Goal: Task Accomplishment & Management: Manage account settings

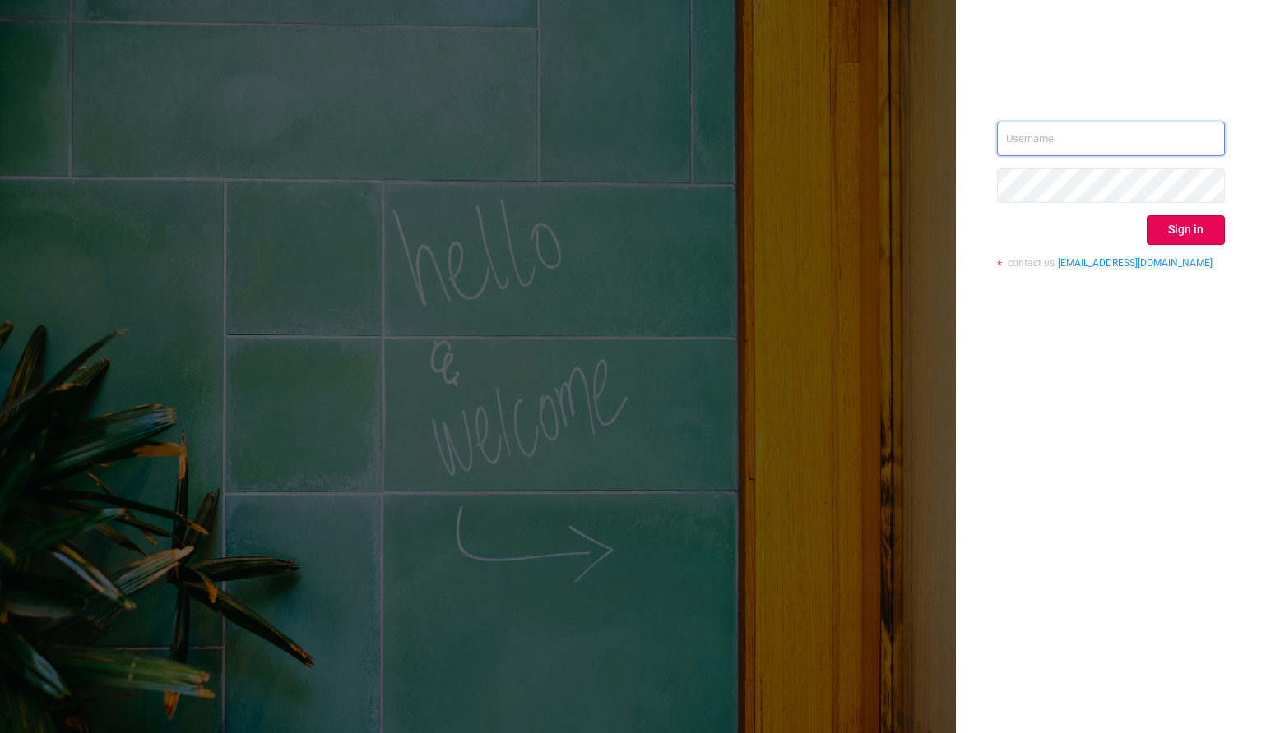
click at [1017, 135] on input "text" at bounding box center [1111, 139] width 228 height 35
type input "phillip@protected.media"
click at [1186, 229] on button "Sign in" at bounding box center [1185, 230] width 78 height 30
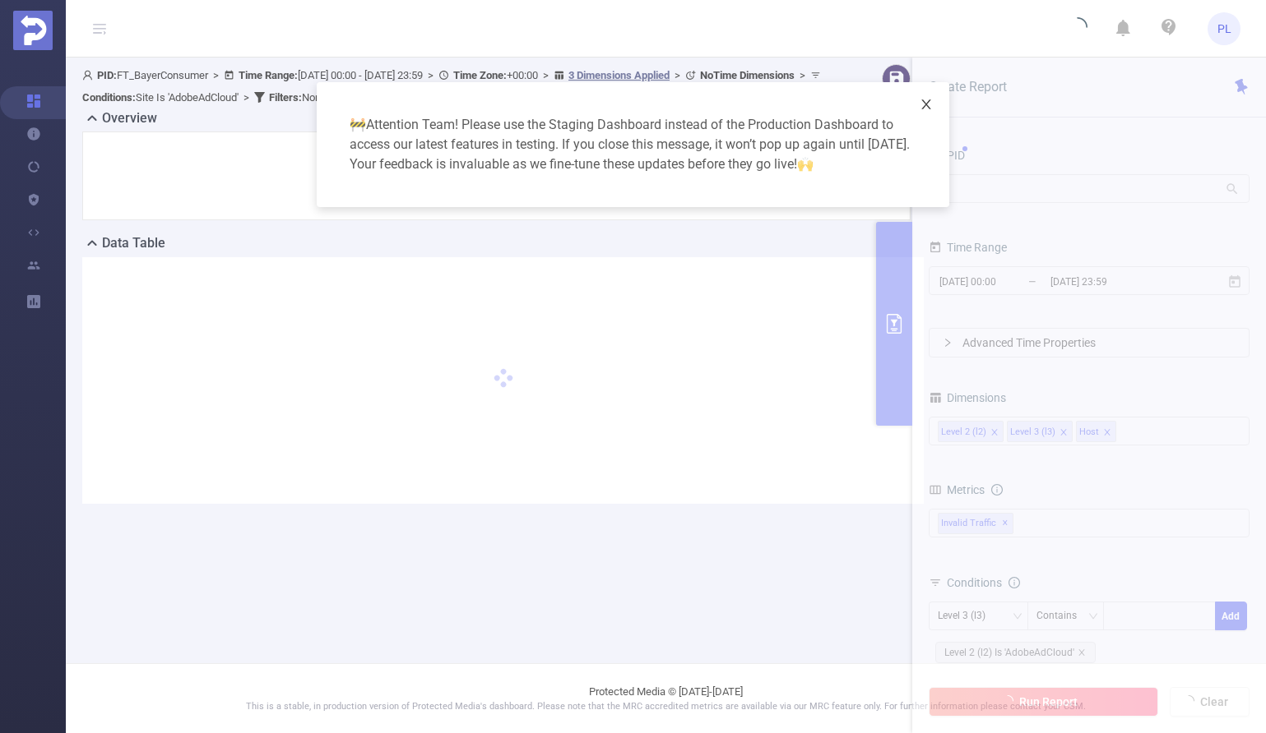
click at [928, 103] on icon "icon: close" at bounding box center [925, 104] width 13 height 13
